Goal: Transaction & Acquisition: Purchase product/service

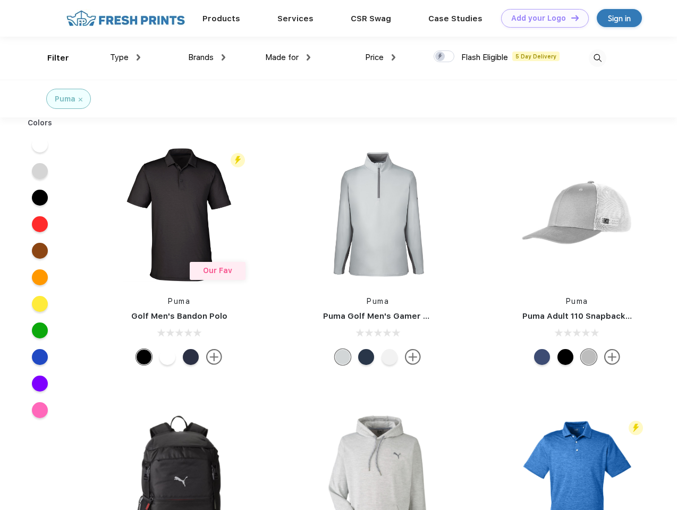
scroll to position [1, 0]
click at [541, 18] on link "Add your Logo Design Tool" at bounding box center [545, 18] width 88 height 19
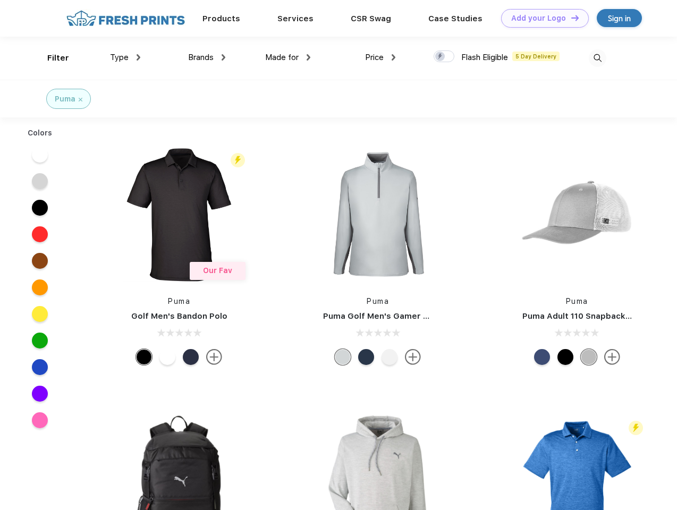
click at [0, 0] on div "Design Tool" at bounding box center [0, 0] width 0 height 0
click at [570, 18] on link "Add your Logo Design Tool" at bounding box center [545, 18] width 88 height 19
click at [51, 58] on div "Filter" at bounding box center [58, 58] width 22 height 12
click at [125, 57] on span "Type" at bounding box center [119, 58] width 19 height 10
click at [207, 57] on span "Brands" at bounding box center [201, 58] width 26 height 10
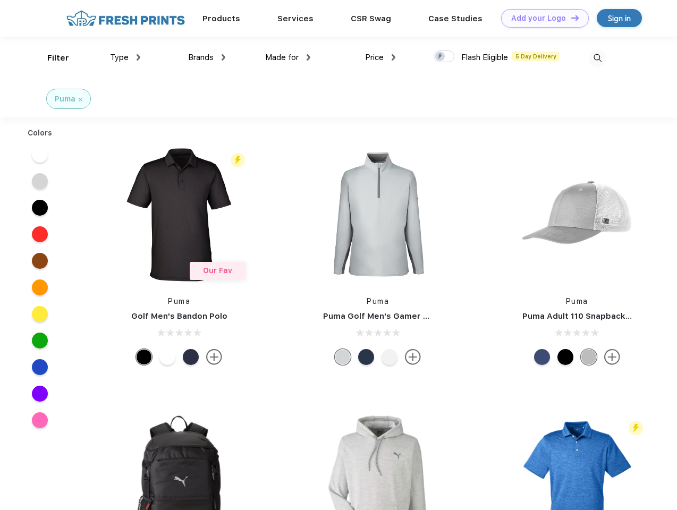
click at [288, 57] on span "Made for" at bounding box center [281, 58] width 33 height 10
click at [381, 57] on span "Price" at bounding box center [374, 58] width 19 height 10
click at [444, 57] on div at bounding box center [444, 57] width 21 height 12
click at [441, 57] on input "checkbox" at bounding box center [437, 53] width 7 height 7
click at [598, 58] on img at bounding box center [598, 58] width 18 height 18
